Goal: Use online tool/utility: Use online tool/utility

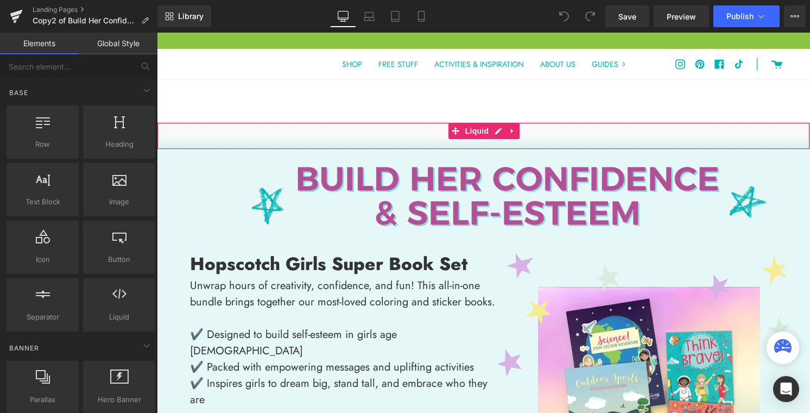
click at [553, 139] on div "Liquid" at bounding box center [483, 135] width 653 height 27
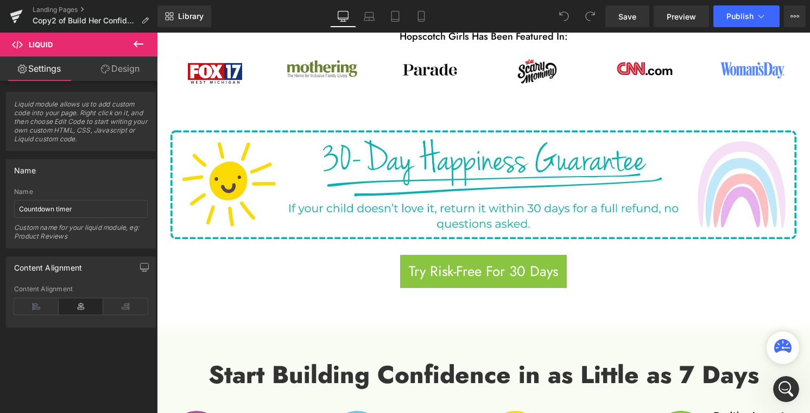
scroll to position [562, 0]
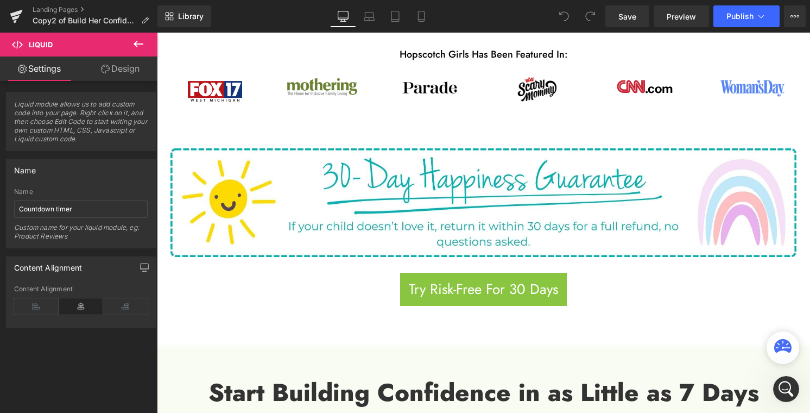
click at [137, 40] on icon at bounding box center [138, 43] width 13 height 13
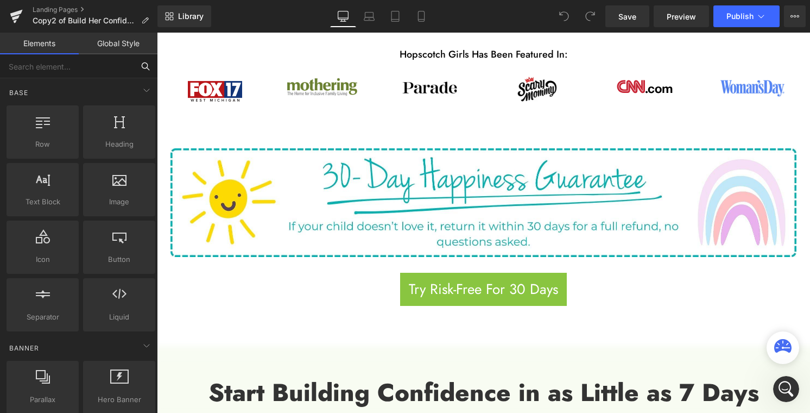
click at [47, 73] on input "text" at bounding box center [67, 66] width 134 height 24
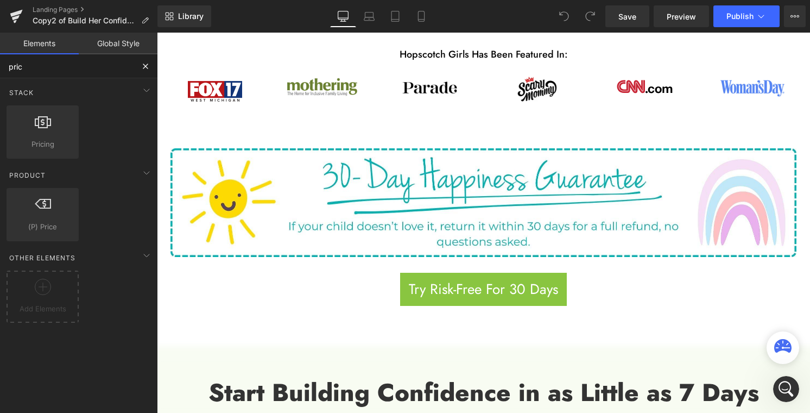
type input "price"
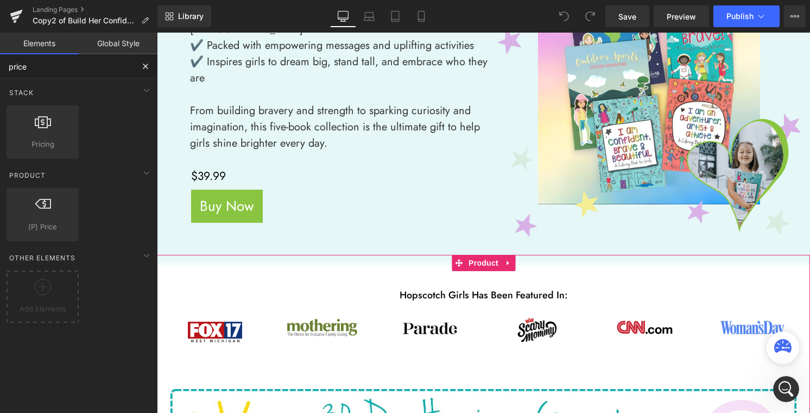
scroll to position [308, 0]
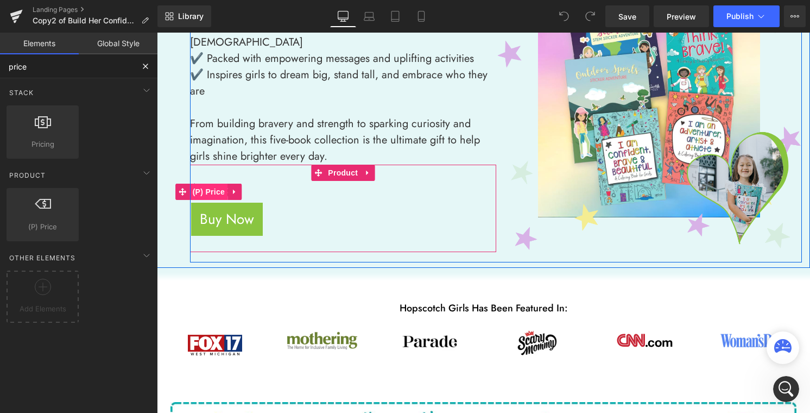
click at [217, 183] on span "(P) Price" at bounding box center [209, 191] width 38 height 16
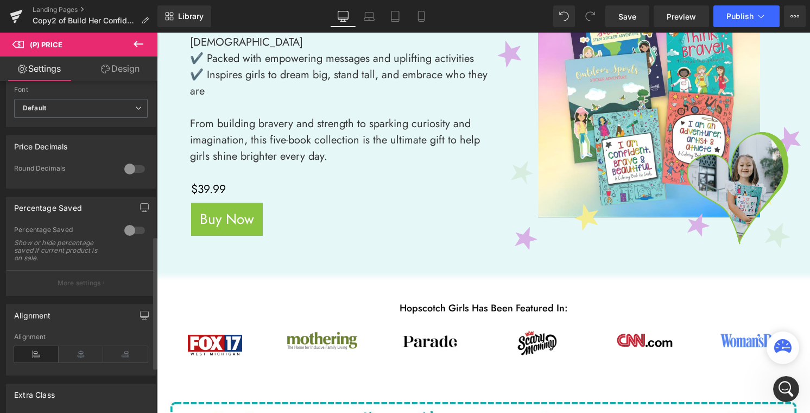
scroll to position [387, 0]
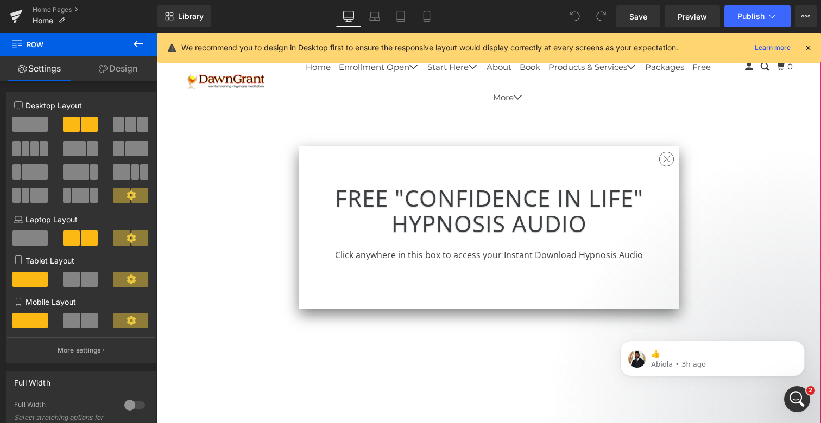
scroll to position [435, 0]
